Goal: Find specific page/section: Find specific page/section

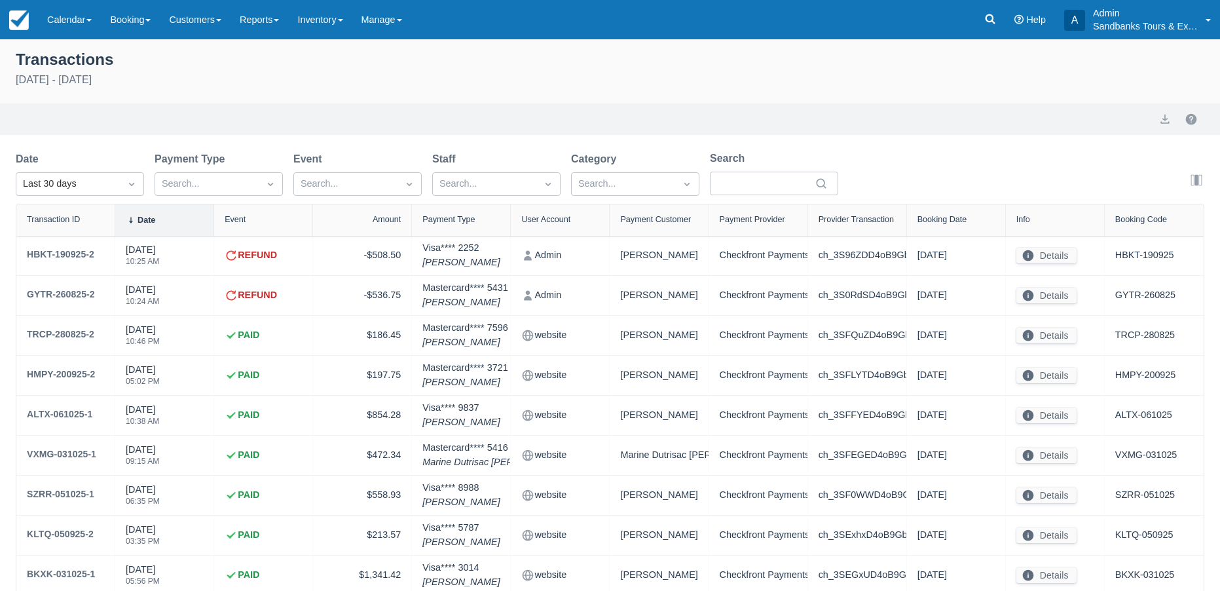
select select "10"
click at [288, 26] on link "Reports" at bounding box center [259, 19] width 58 height 39
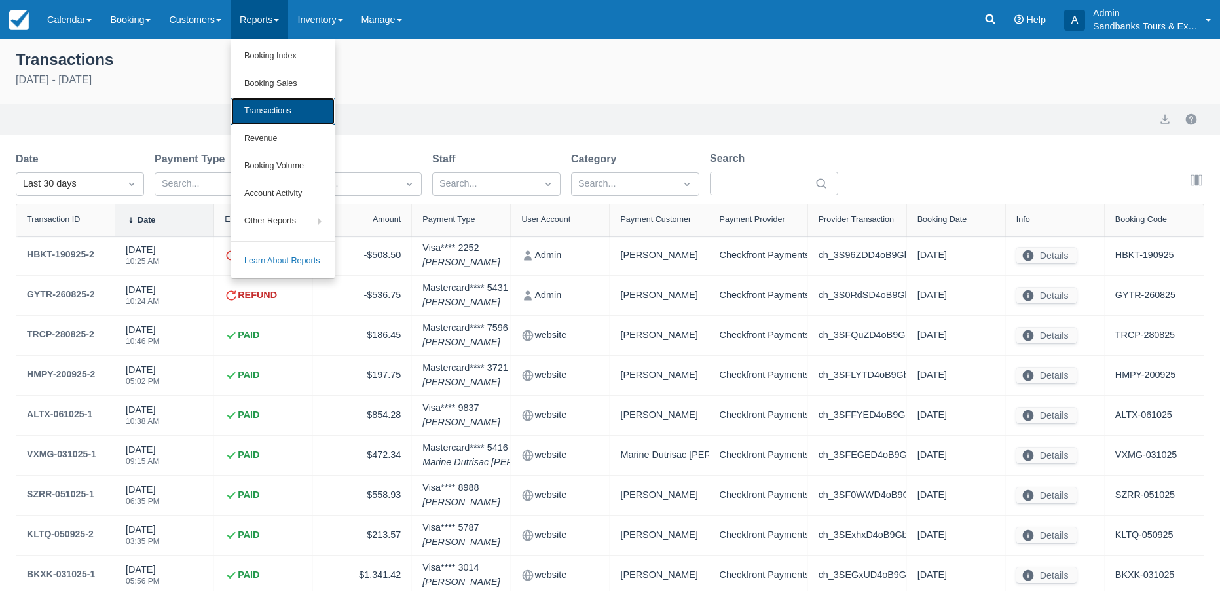
click at [272, 105] on link "Transactions" at bounding box center [282, 111] width 103 height 27
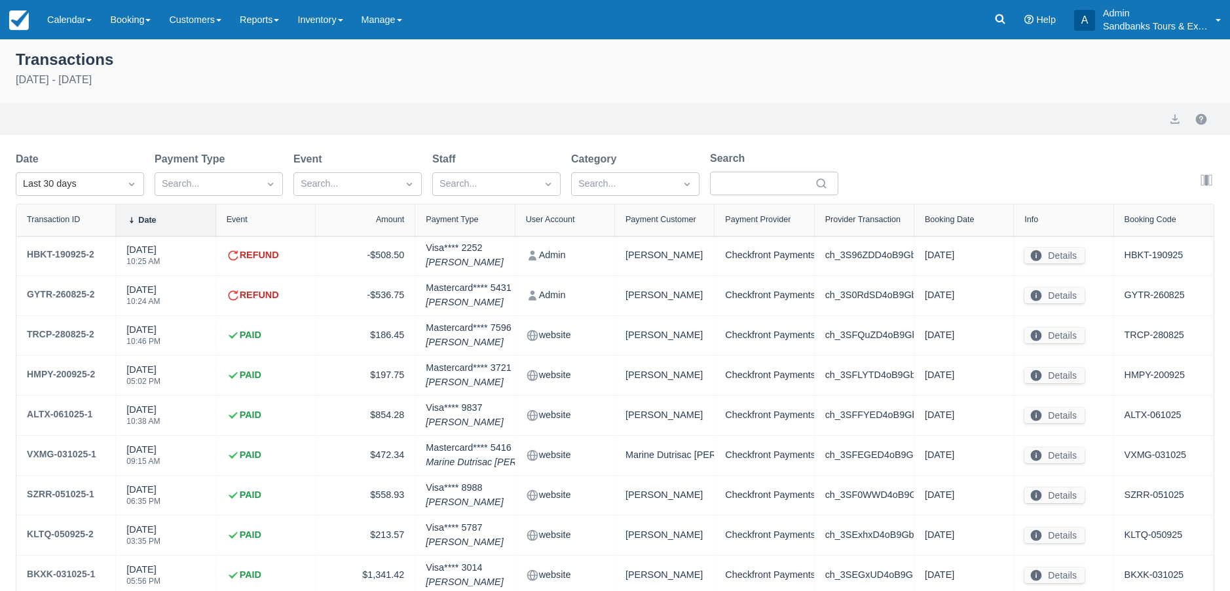
select select "10"
click at [195, 47] on div "Transactions" at bounding box center [610, 58] width 1188 height 22
